Goal: Obtain resource: Download file/media

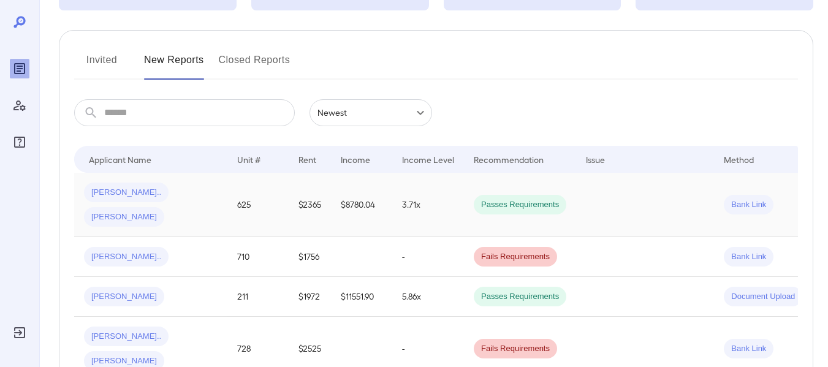
scroll to position [123, 0]
click at [154, 355] on span "[PERSON_NAME]" at bounding box center [124, 361] width 80 height 12
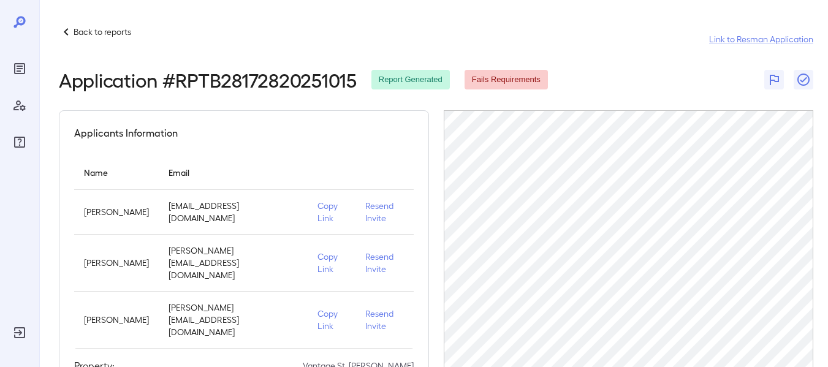
scroll to position [350, 0]
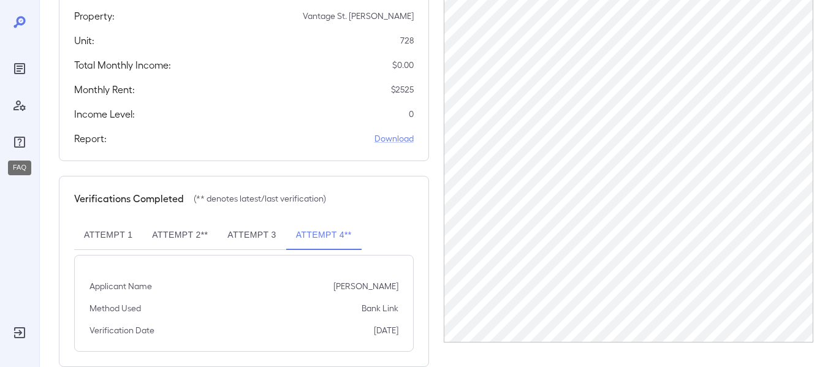
click at [20, 143] on icon "FAQ" at bounding box center [19, 142] width 11 height 11
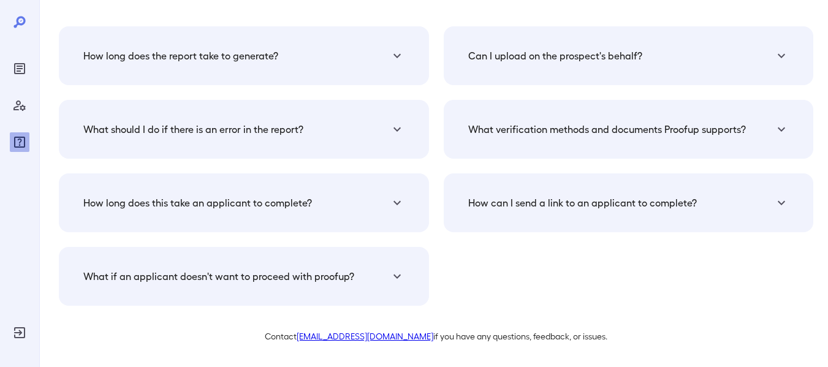
click at [551, 65] on div "Can I upload on the prospect's behalf?" at bounding box center [628, 55] width 341 height 29
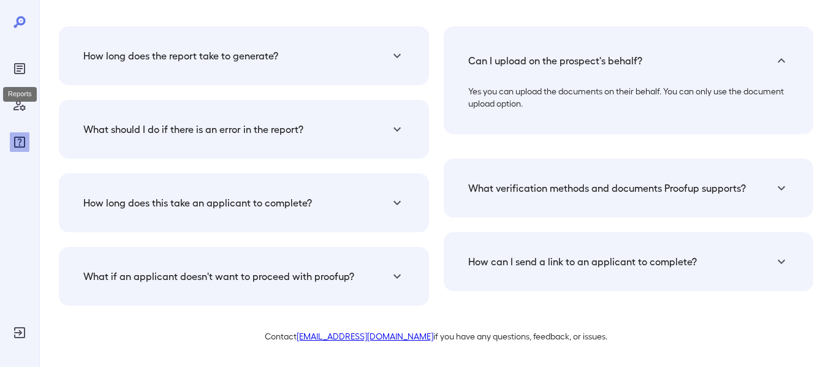
click at [25, 69] on icon "Reports" at bounding box center [19, 68] width 11 height 11
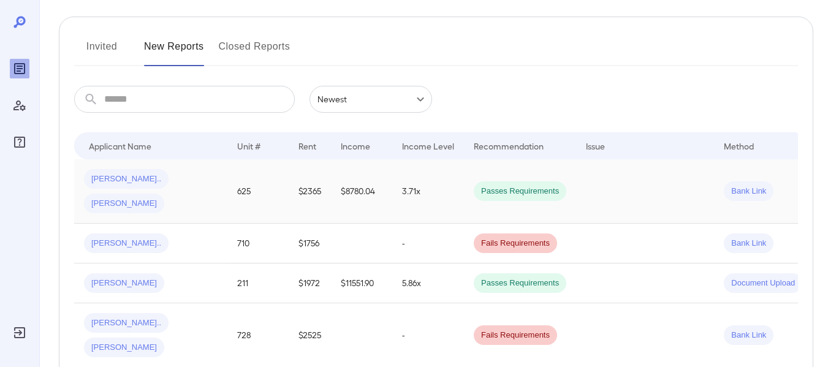
scroll to position [184, 0]
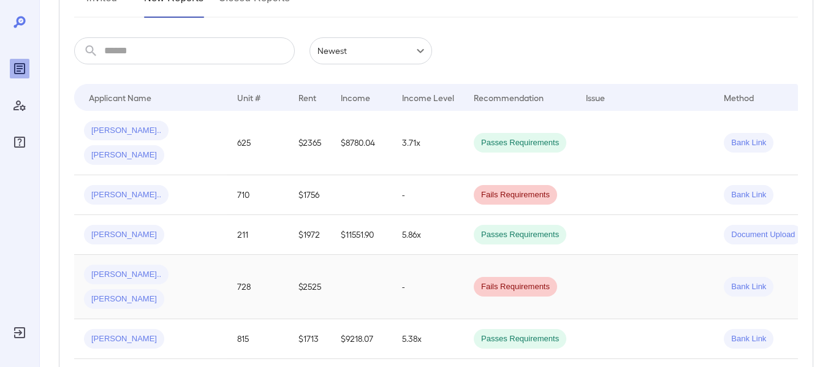
click at [160, 294] on span "[PERSON_NAME]" at bounding box center [124, 300] width 80 height 12
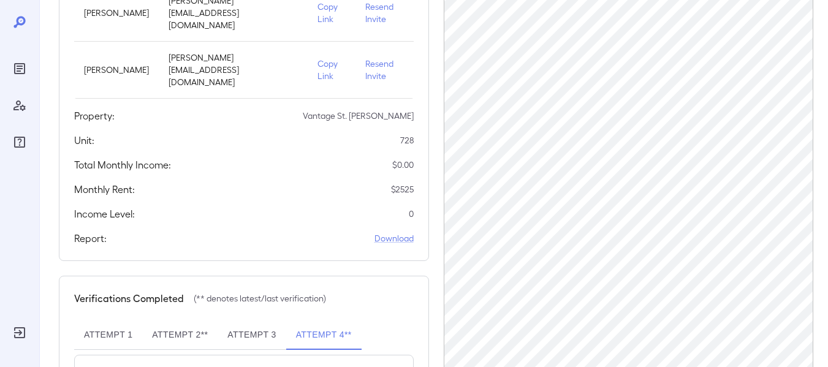
scroll to position [350, 0]
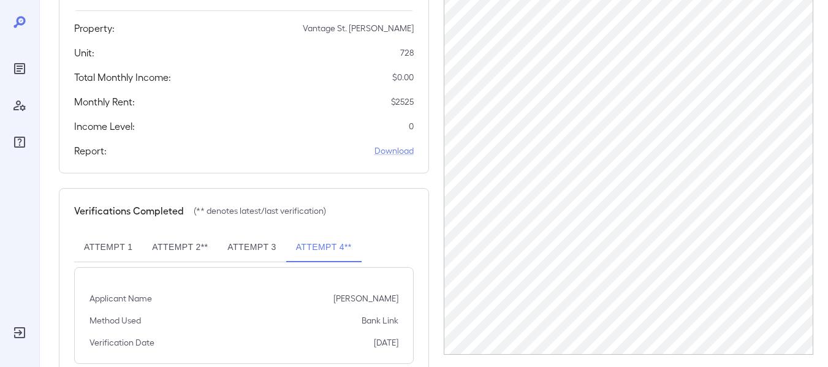
scroll to position [350, 0]
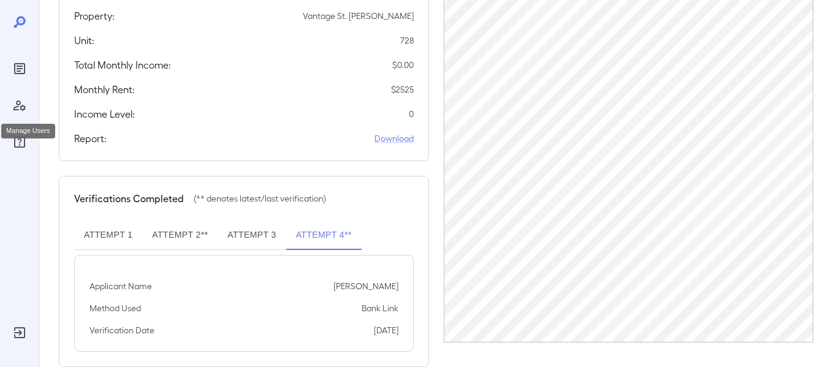
click at [15, 105] on icon "Manage Users" at bounding box center [19, 105] width 15 height 15
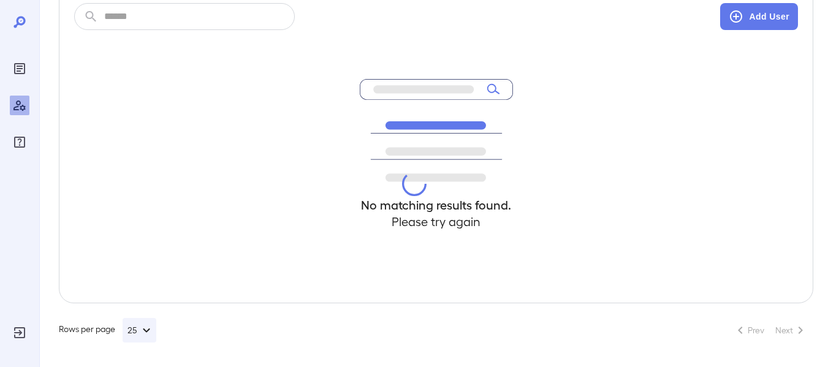
scroll to position [154, 0]
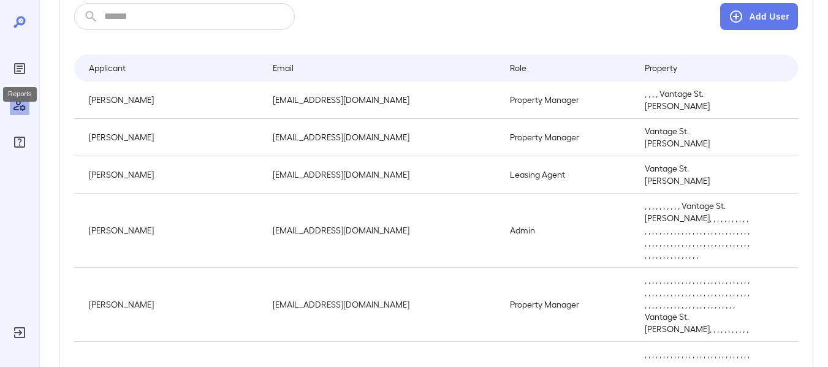
click at [17, 67] on icon "Reports" at bounding box center [19, 68] width 15 height 15
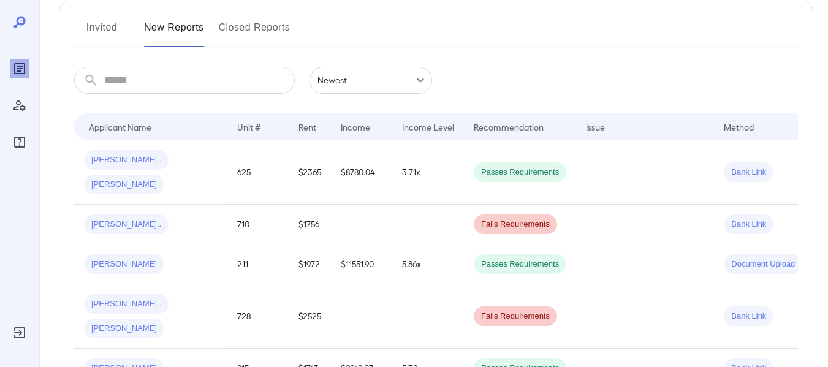
click at [20, 18] on icon at bounding box center [19, 22] width 12 height 12
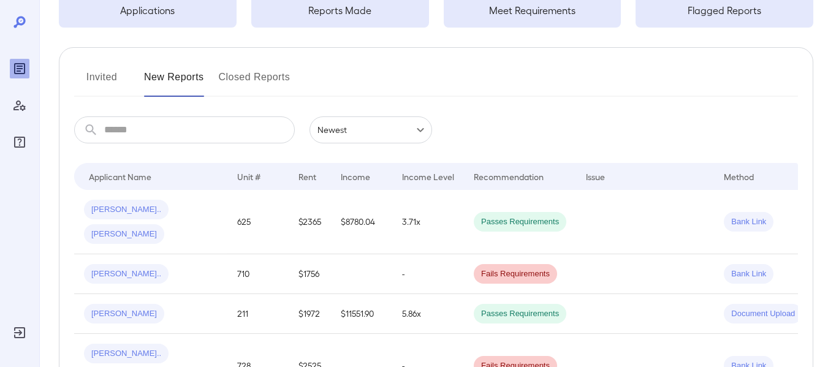
scroll to position [184, 0]
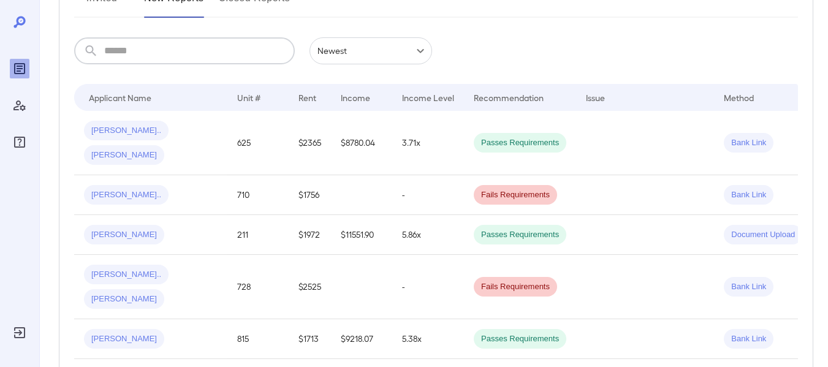
click at [145, 52] on input "text" at bounding box center [199, 50] width 191 height 27
type input "**********"
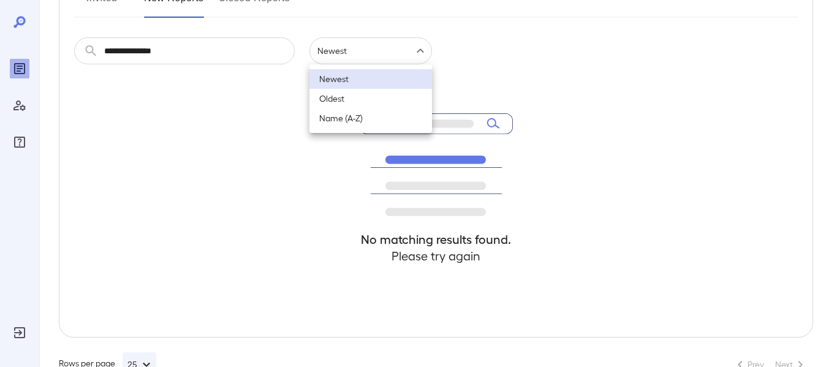
click at [422, 53] on body "**********" at bounding box center [418, -1] width 837 height 367
click at [495, 127] on div at bounding box center [418, 183] width 837 height 367
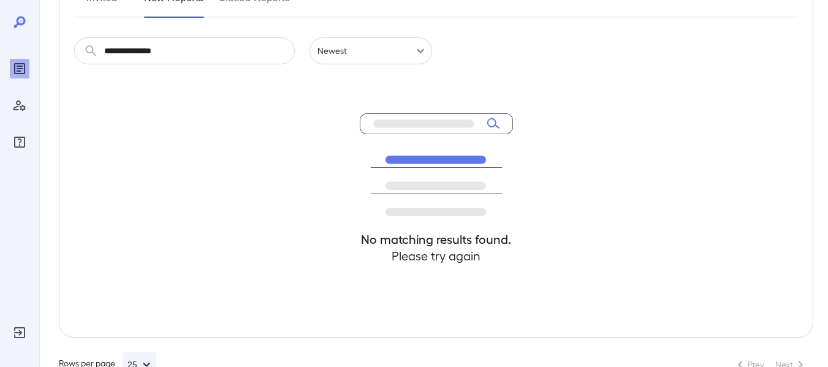
click at [17, 20] on icon at bounding box center [19, 22] width 12 height 12
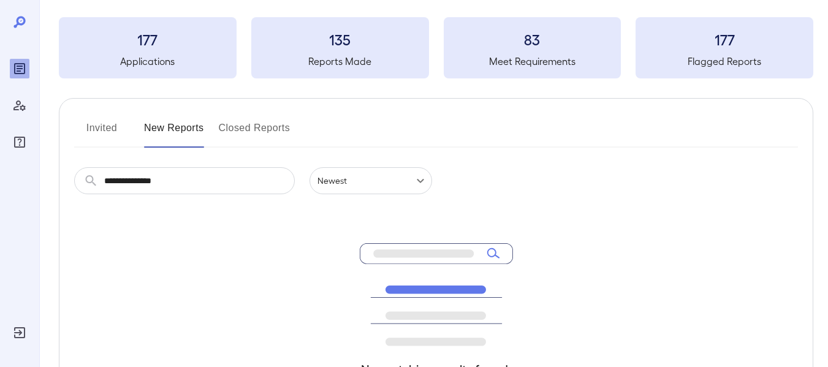
scroll to position [0, 0]
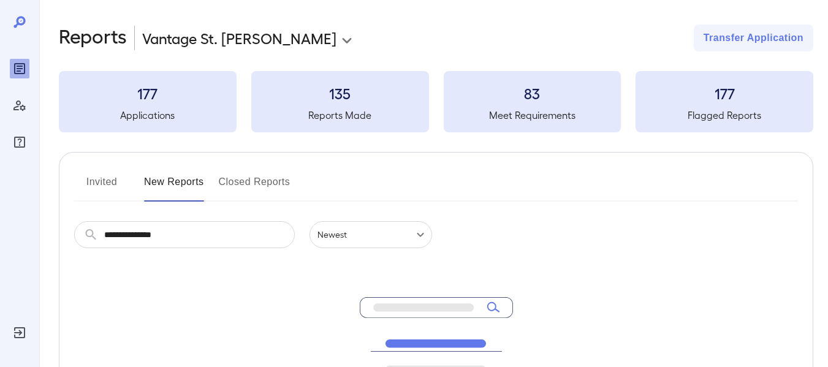
click at [146, 99] on h3 "177" at bounding box center [148, 93] width 178 height 20
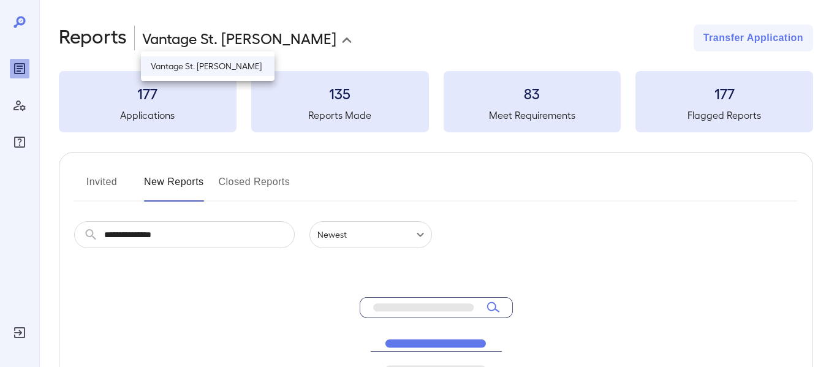
click at [249, 42] on body "**********" at bounding box center [418, 183] width 837 height 367
click at [325, 121] on div at bounding box center [418, 183] width 837 height 367
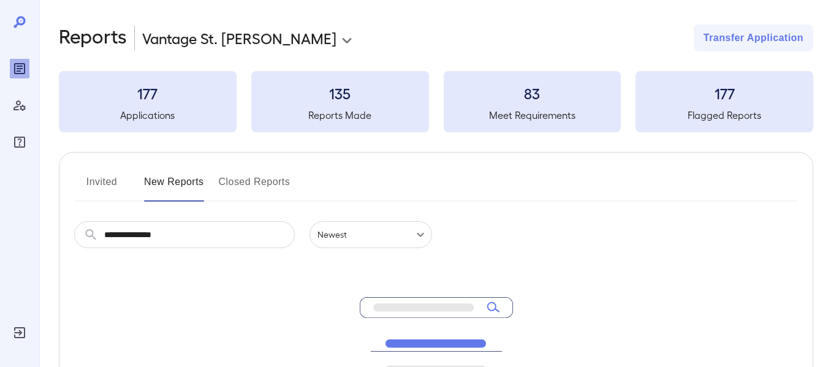
click at [91, 176] on button "Invited" at bounding box center [101, 186] width 55 height 29
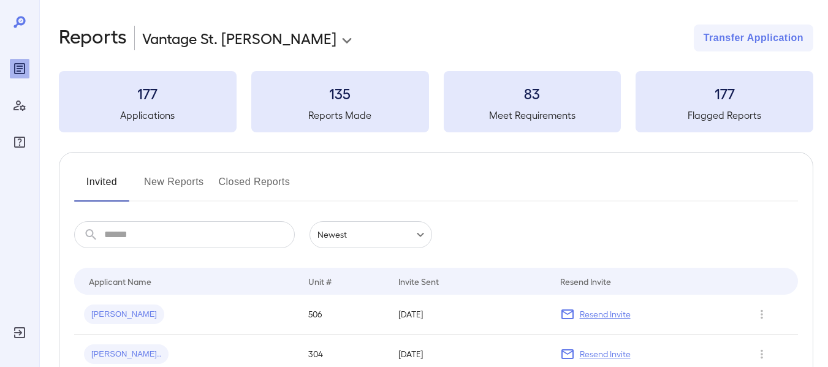
click at [172, 184] on button "New Reports" at bounding box center [174, 186] width 60 height 29
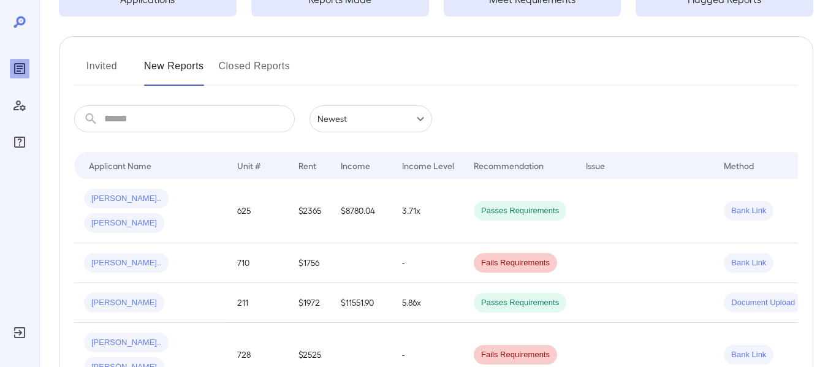
scroll to position [184, 0]
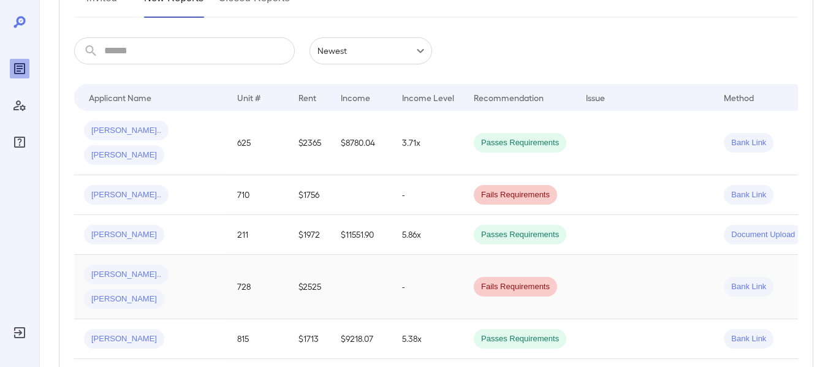
click at [748, 281] on span "Bank Link" at bounding box center [749, 287] width 50 height 12
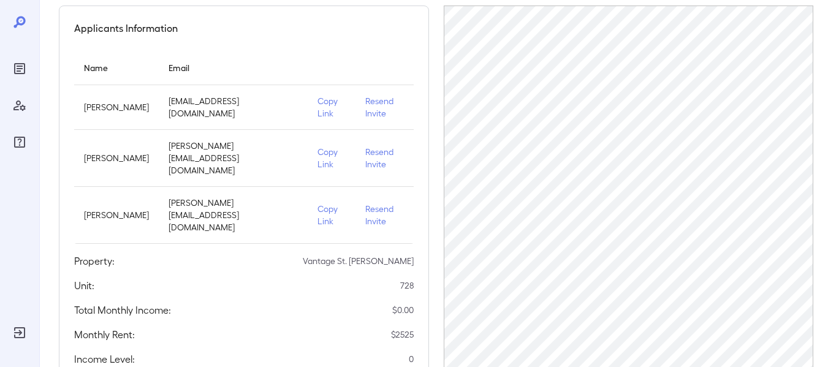
scroll to position [350, 0]
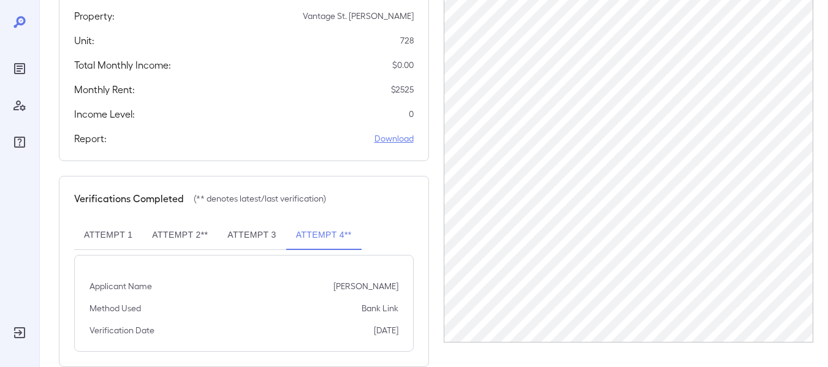
click at [389, 132] on link "Download" at bounding box center [393, 138] width 39 height 12
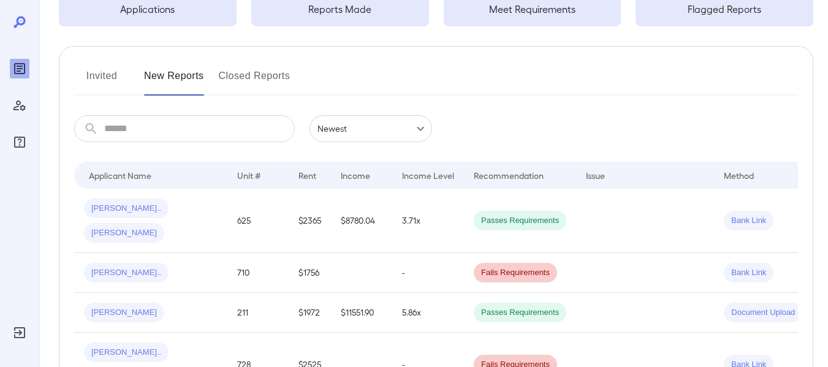
scroll to position [123, 0]
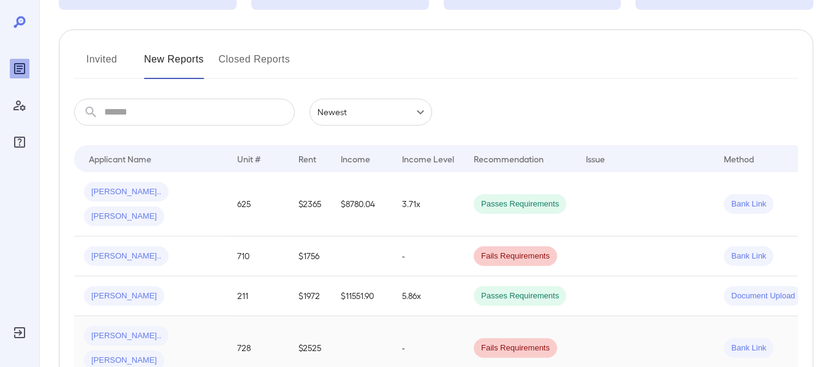
click at [152, 355] on span "[PERSON_NAME]" at bounding box center [124, 361] width 80 height 12
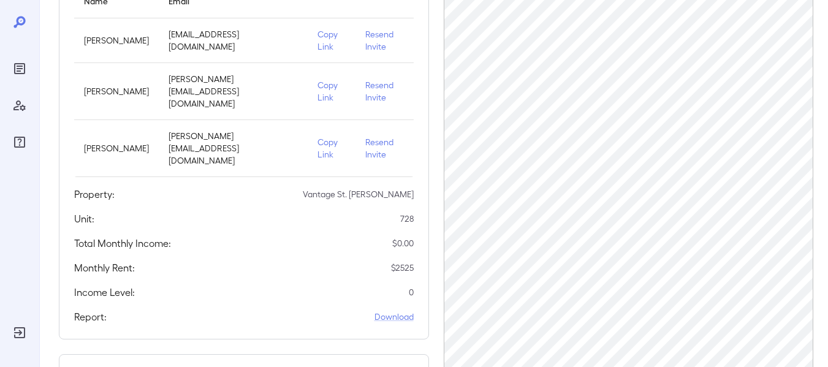
scroll to position [350, 0]
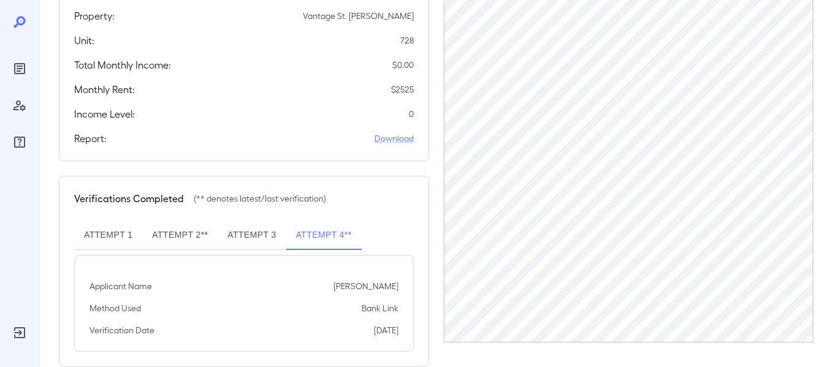
click at [252, 221] on button "Attempt 3" at bounding box center [252, 235] width 68 height 29
click at [314, 221] on button "Attempt 4**" at bounding box center [323, 235] width 75 height 29
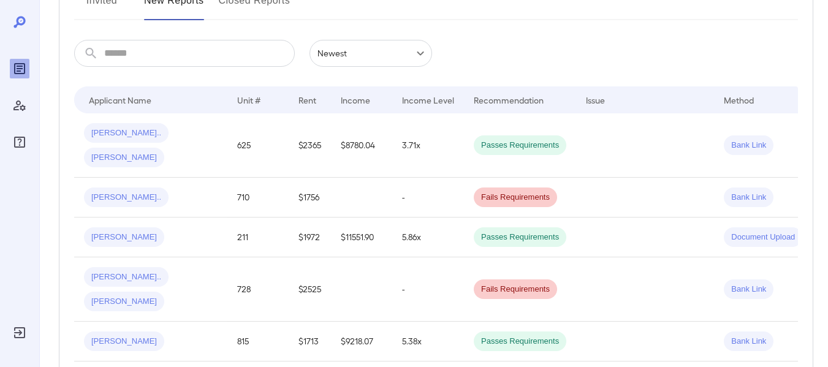
scroll to position [184, 0]
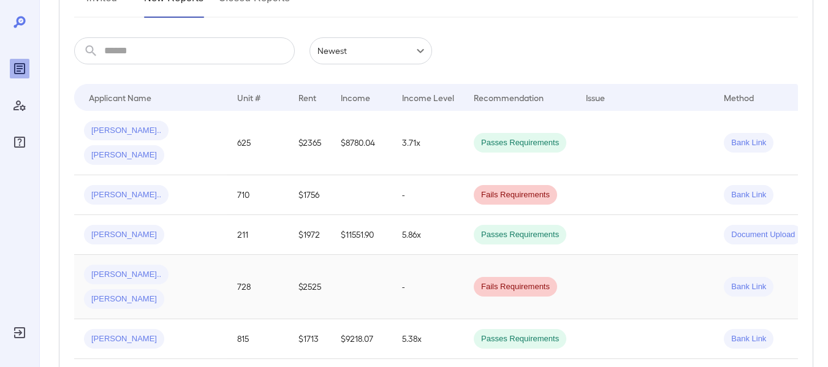
click at [161, 294] on span "[PERSON_NAME]" at bounding box center [124, 300] width 80 height 12
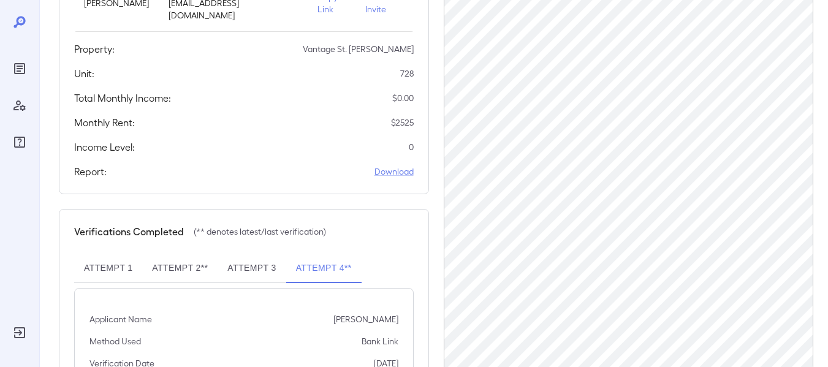
scroll to position [350, 0]
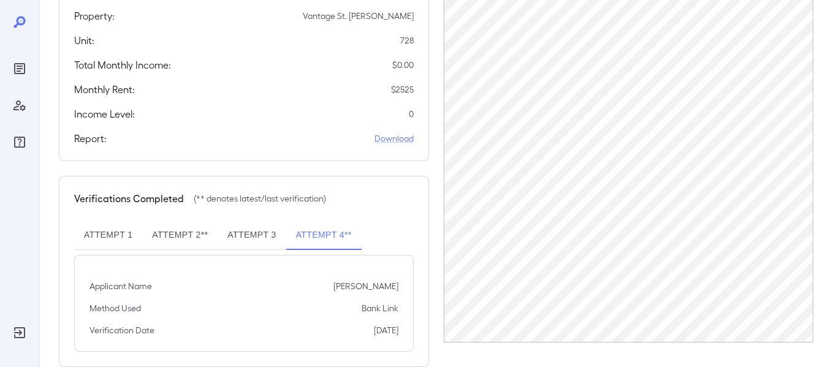
scroll to position [184, 0]
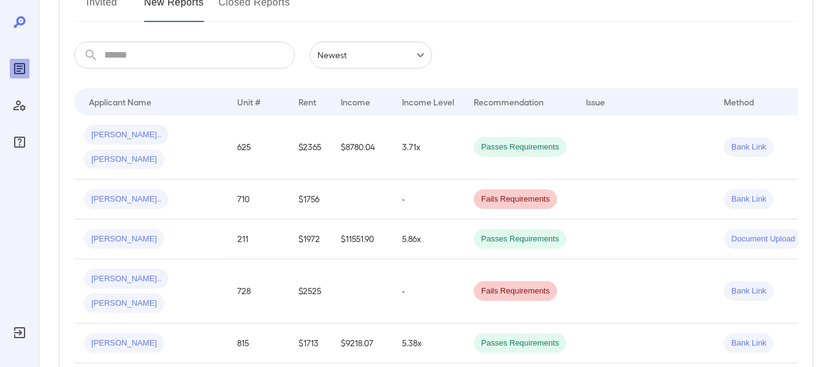
scroll to position [180, 0]
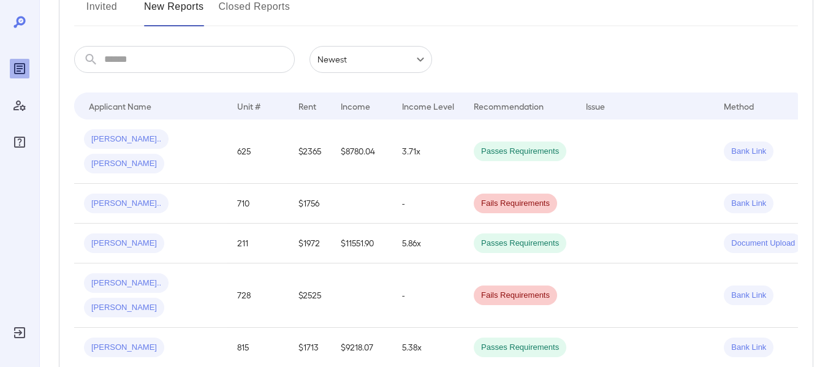
scroll to position [175, 0]
click at [740, 238] on span "Document Upload" at bounding box center [763, 244] width 78 height 12
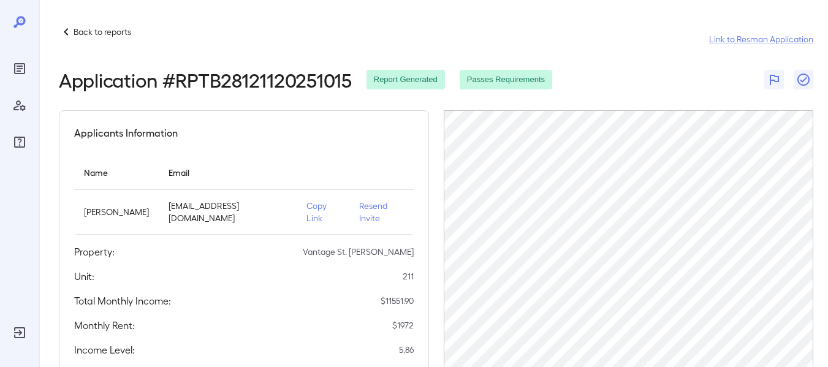
scroll to position [175, 0]
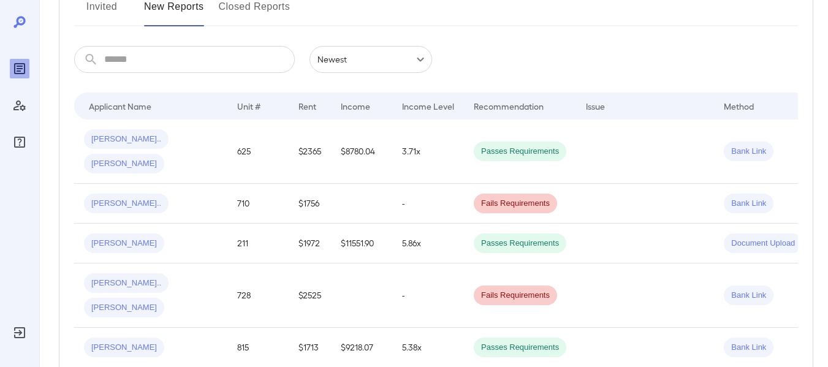
click at [160, 302] on span "[PERSON_NAME]" at bounding box center [124, 308] width 80 height 12
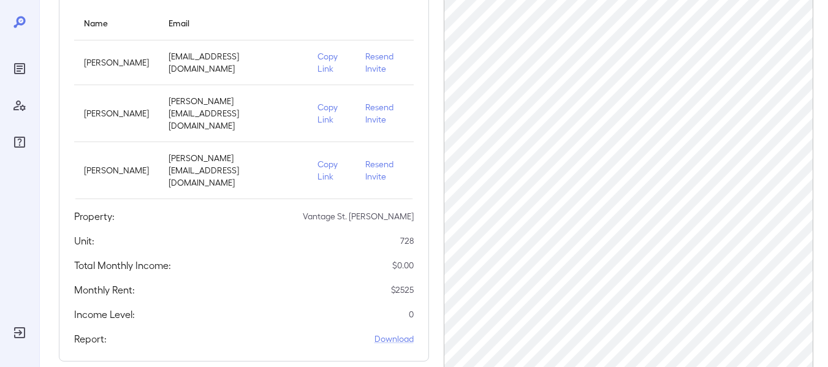
scroll to position [350, 0]
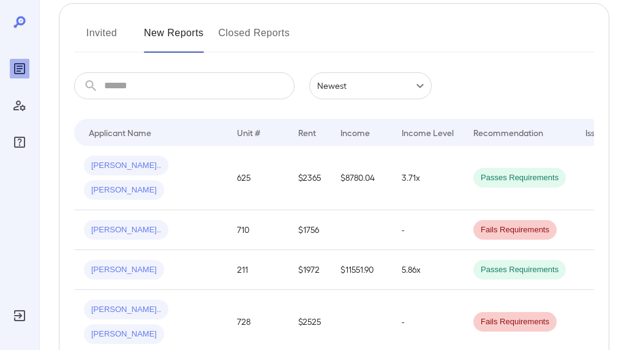
scroll to position [123, 0]
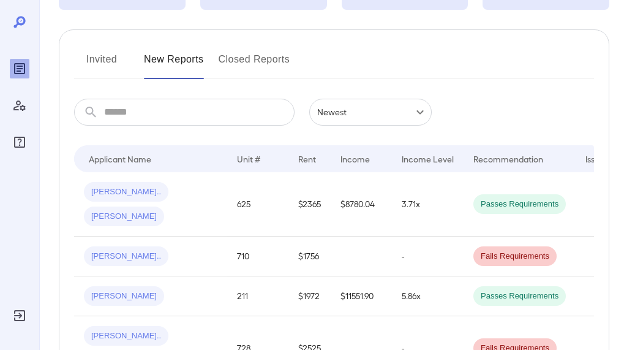
click at [97, 62] on button "Invited" at bounding box center [101, 64] width 55 height 29
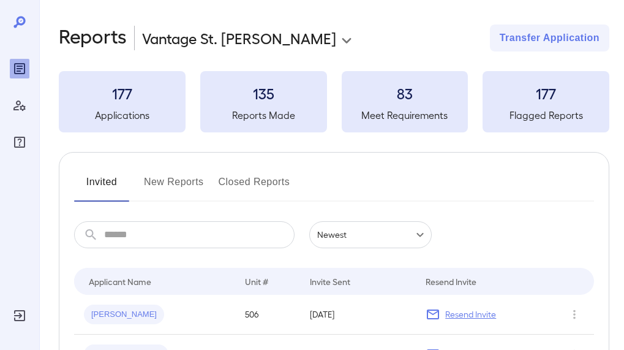
click at [160, 181] on button "New Reports" at bounding box center [174, 186] width 60 height 29
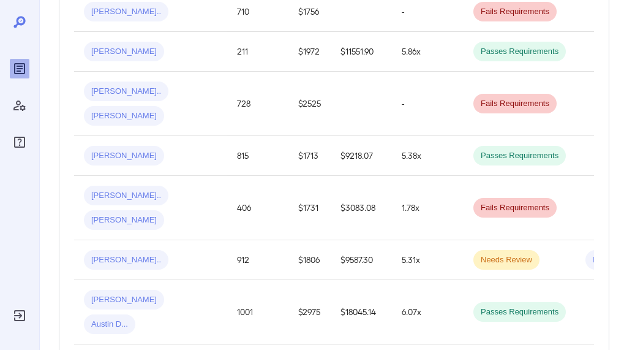
scroll to position [368, 0]
click at [152, 110] on span "[PERSON_NAME]" at bounding box center [124, 116] width 80 height 12
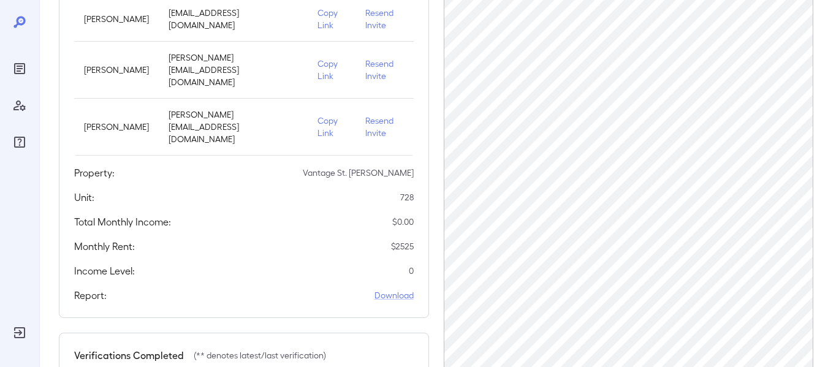
scroll to position [350, 0]
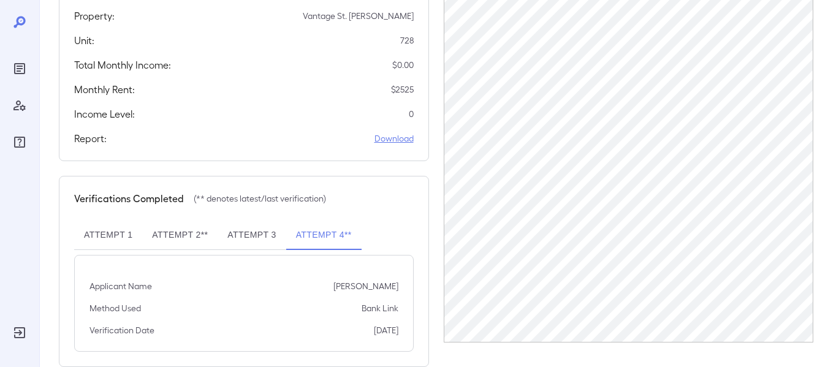
click at [395, 132] on link "Download" at bounding box center [393, 138] width 39 height 12
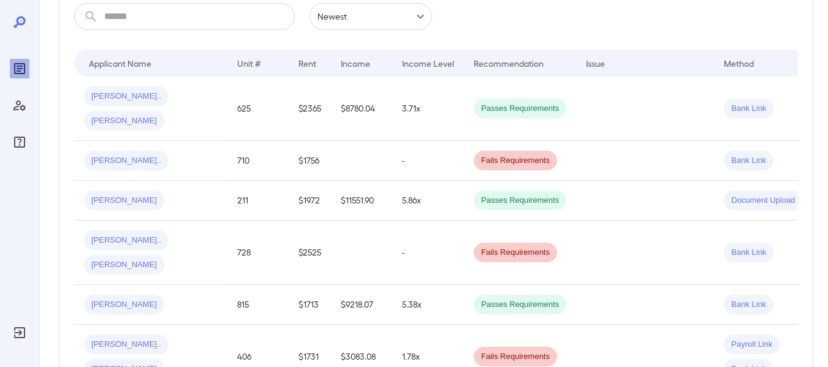
scroll to position [350, 0]
